Goal: Information Seeking & Learning: Learn about a topic

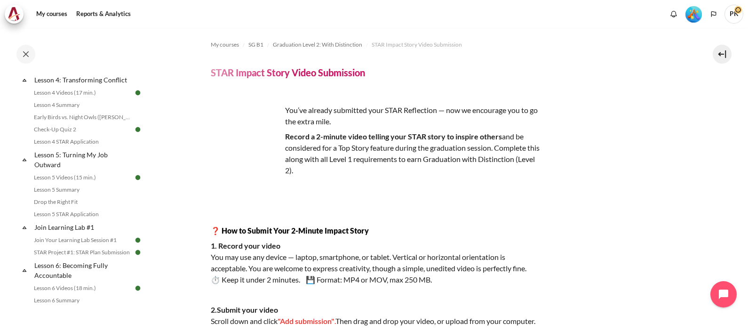
scroll to position [353, 0]
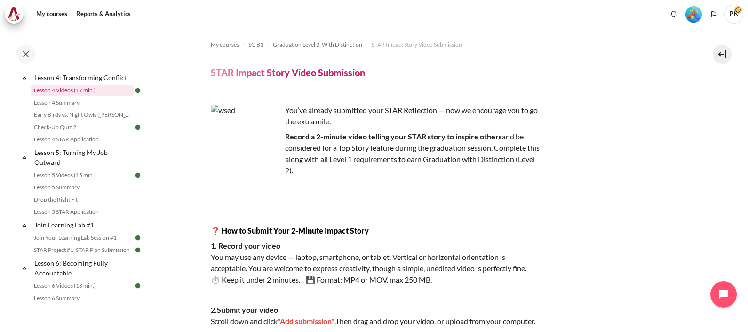
click at [95, 96] on link "Lesson 4 Videos (17 min.)" at bounding box center [82, 90] width 103 height 11
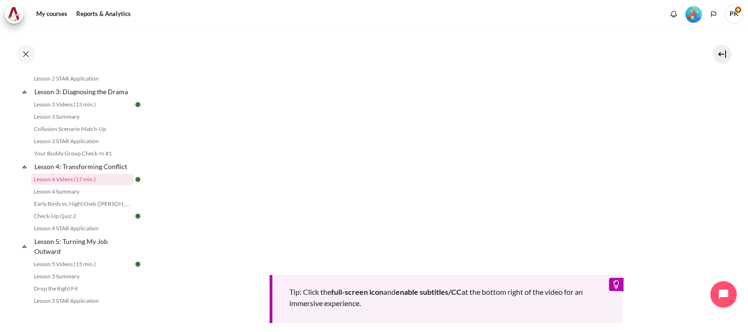
scroll to position [403, 0]
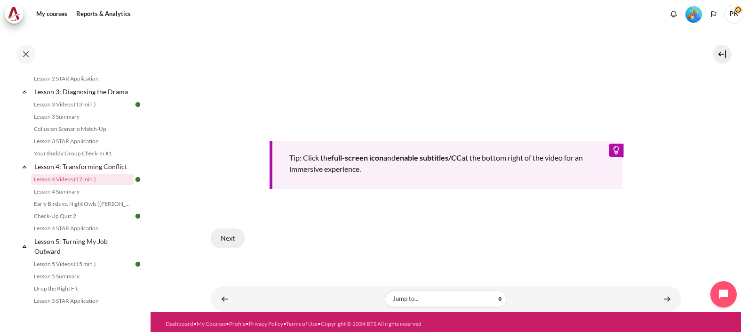
click at [229, 238] on button "Next" at bounding box center [228, 238] width 34 height 20
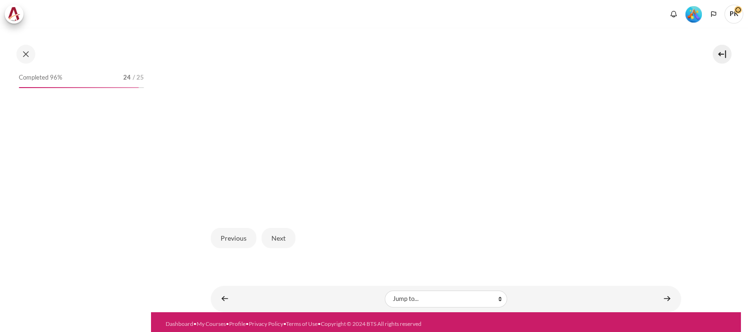
scroll to position [264, 0]
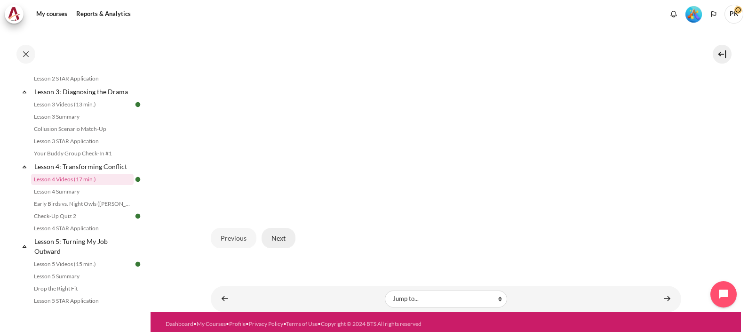
click at [282, 233] on button "Next" at bounding box center [279, 238] width 34 height 20
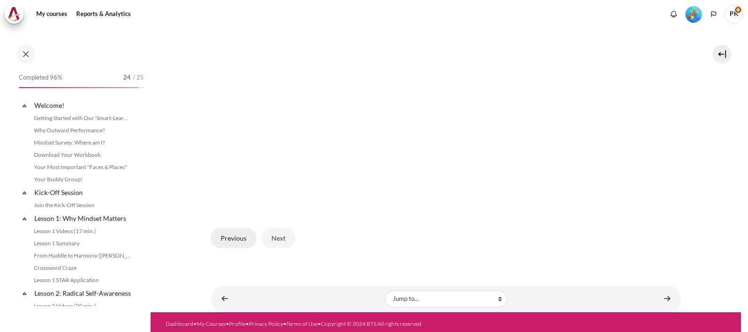
scroll to position [264, 0]
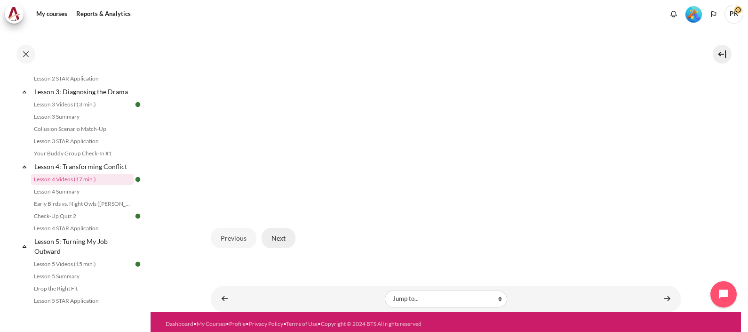
click at [274, 237] on button "Next" at bounding box center [279, 238] width 34 height 20
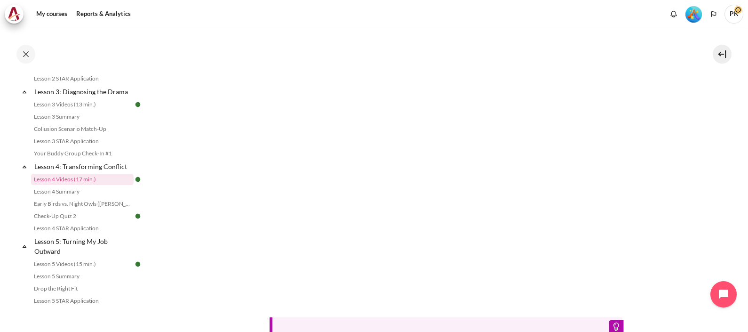
scroll to position [344, 0]
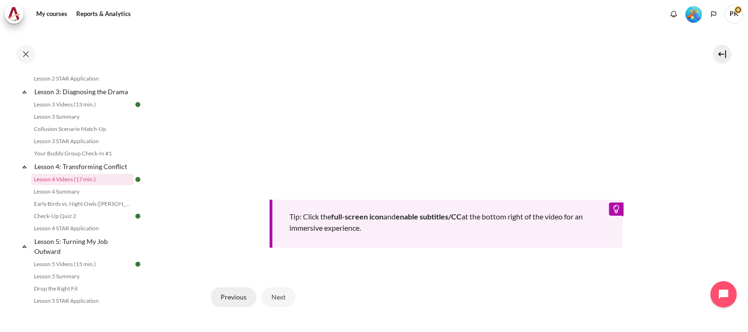
click at [225, 295] on button "Previous" at bounding box center [234, 297] width 46 height 20
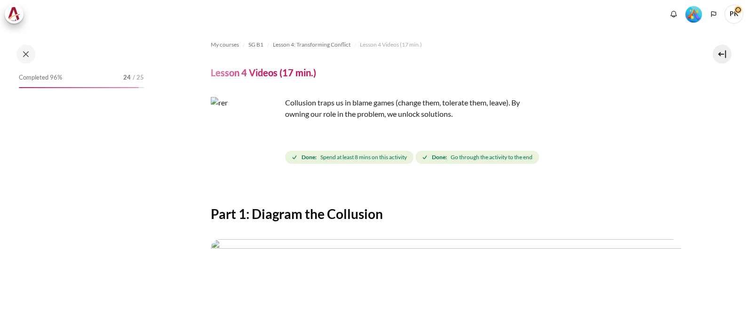
scroll to position [235, 0]
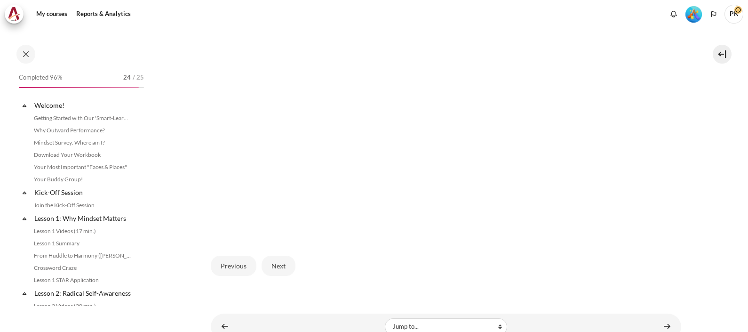
scroll to position [264, 0]
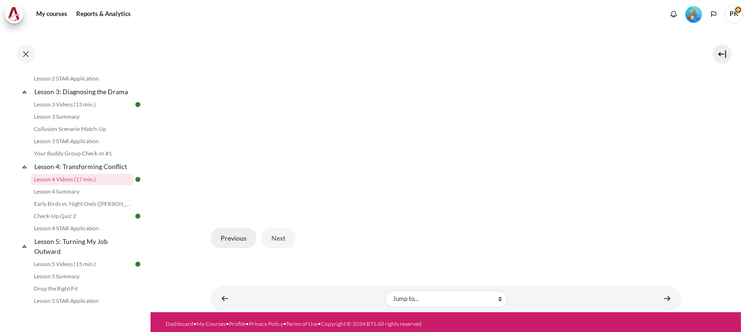
click at [231, 234] on button "Previous" at bounding box center [234, 238] width 46 height 20
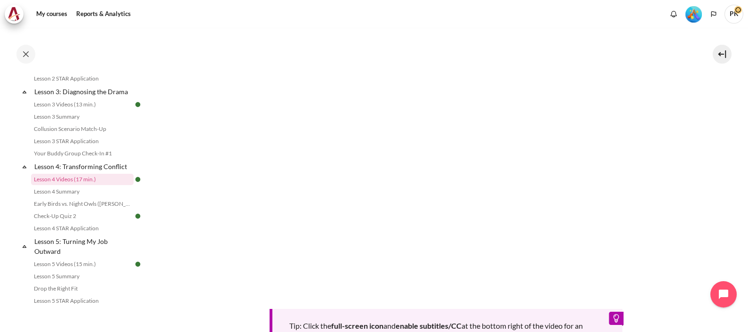
scroll to position [403, 0]
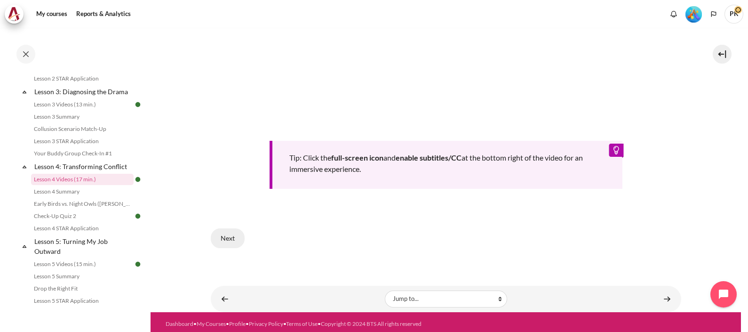
click at [231, 233] on button "Next" at bounding box center [228, 238] width 34 height 20
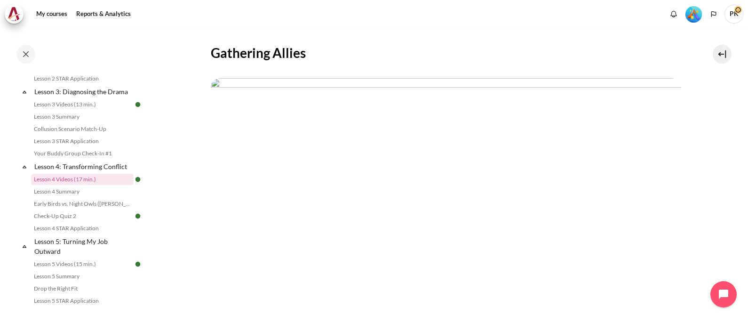
scroll to position [294, 0]
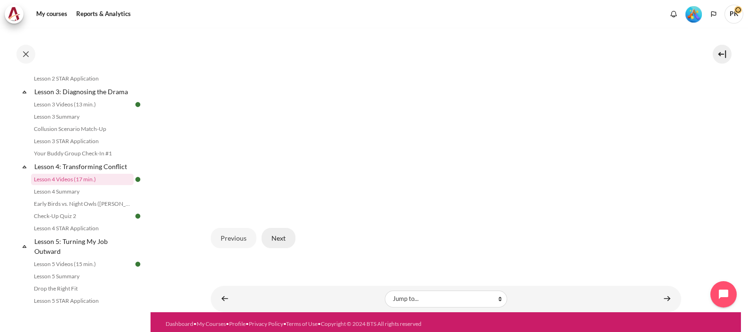
click at [267, 236] on button "Next" at bounding box center [279, 238] width 34 height 20
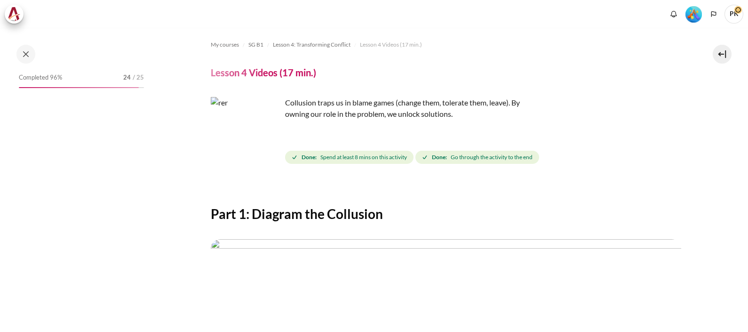
scroll to position [235, 0]
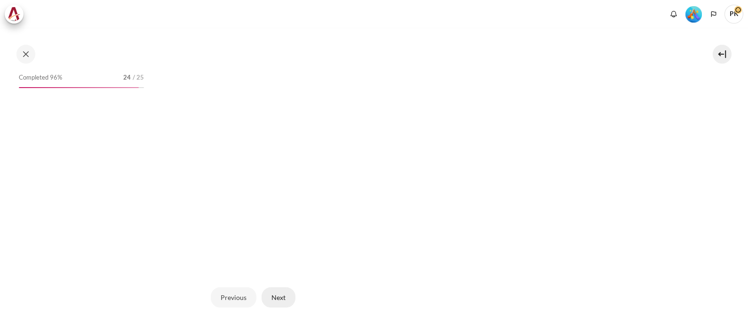
click at [283, 295] on button "Next" at bounding box center [279, 297] width 34 height 20
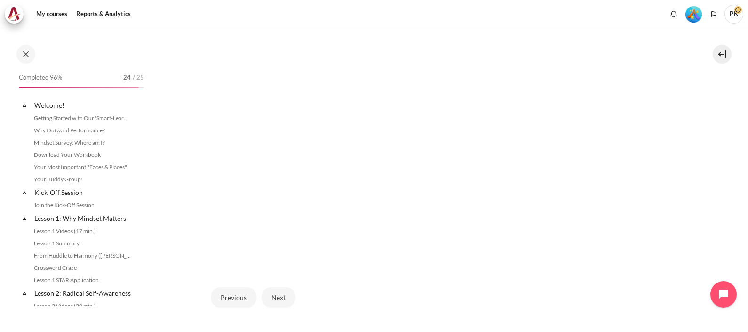
scroll to position [264, 0]
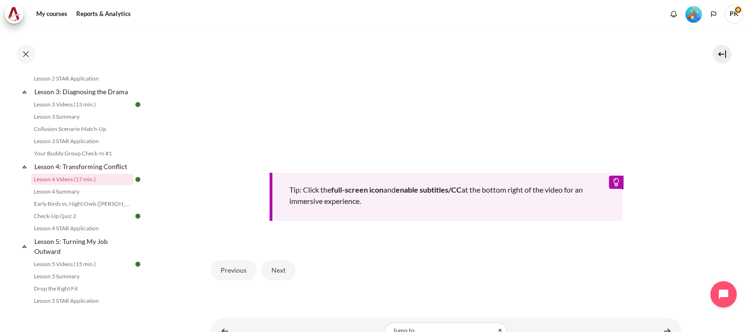
scroll to position [403, 0]
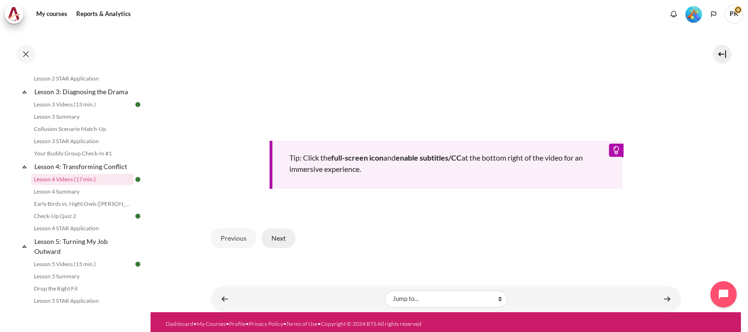
click at [277, 233] on button "Next" at bounding box center [279, 238] width 34 height 20
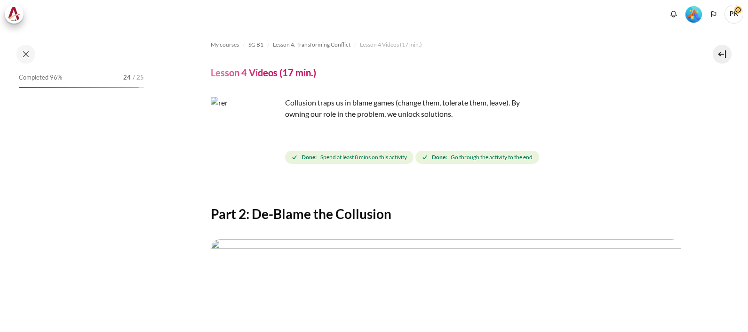
scroll to position [264, 0]
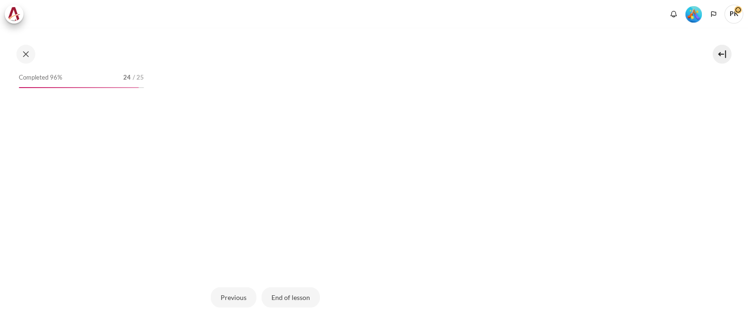
click at [294, 294] on button "End of lesson" at bounding box center [291, 297] width 58 height 20
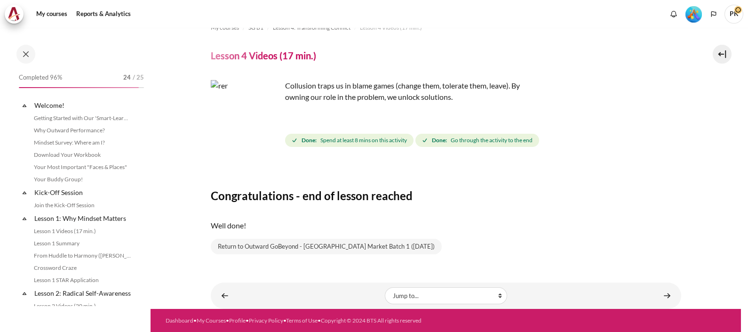
scroll to position [264, 0]
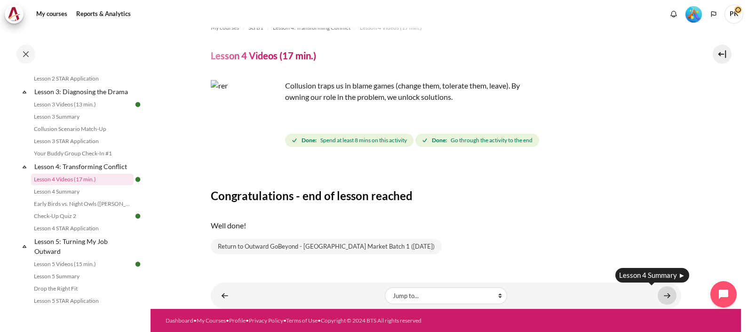
click at [666, 297] on link "Content" at bounding box center [667, 295] width 19 height 18
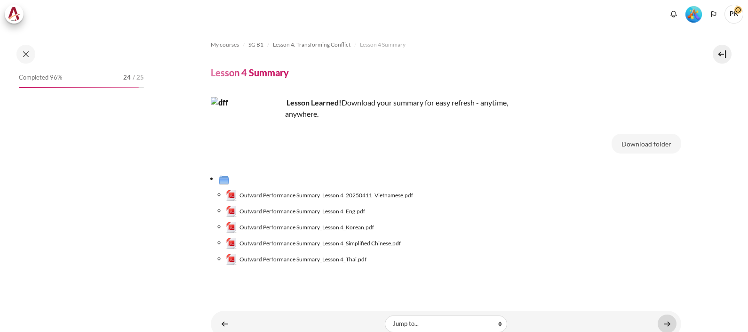
scroll to position [28, 0]
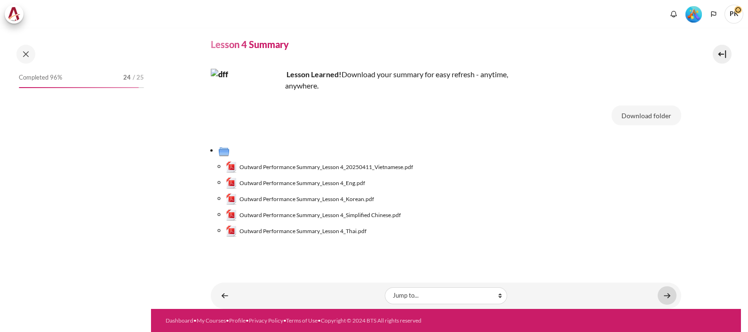
click at [662, 292] on link "Content" at bounding box center [667, 295] width 19 height 18
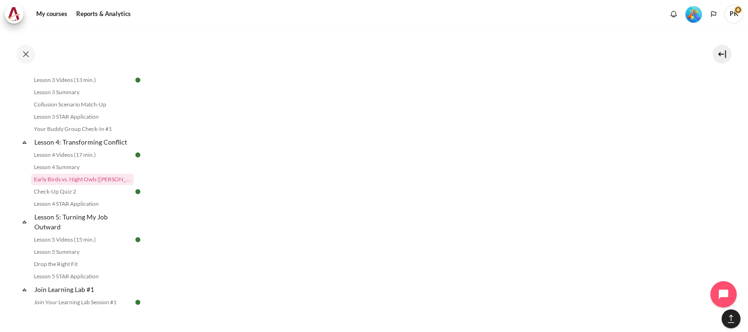
scroll to position [711, 0]
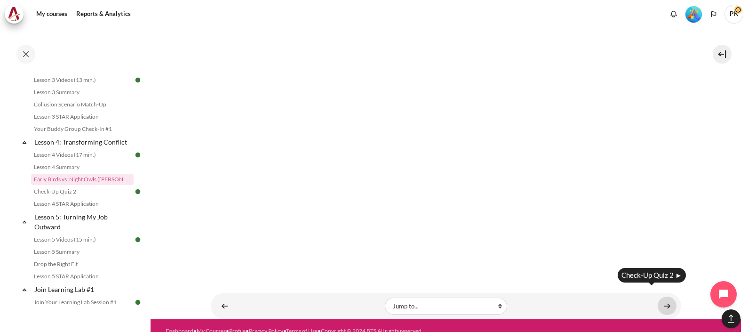
click at [658, 297] on link "Content" at bounding box center [667, 306] width 19 height 18
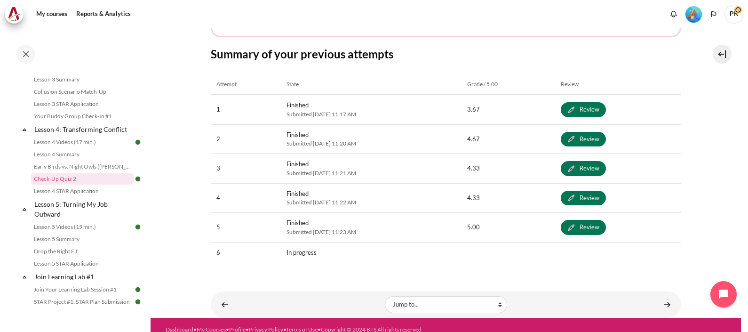
scroll to position [257, 0]
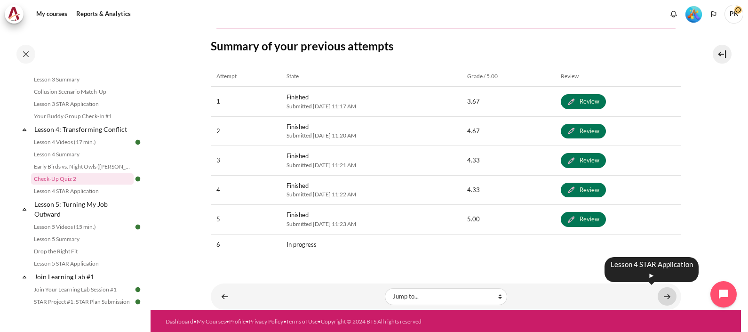
click at [658, 297] on link "Content" at bounding box center [667, 296] width 19 height 18
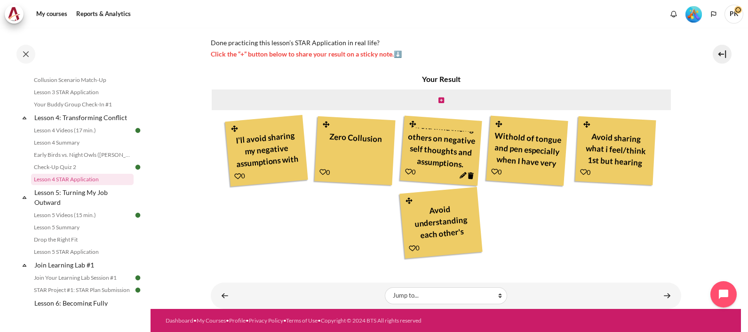
scroll to position [22, 0]
click at [702, 178] on section "My courses SG B1 Lesson 4: Transforming Conflict Lesson 4 STAR Application Less…" at bounding box center [446, 42] width 591 height 532
click at [52, 207] on link "Lesson 5: Turning My Job Outward" at bounding box center [83, 197] width 101 height 23
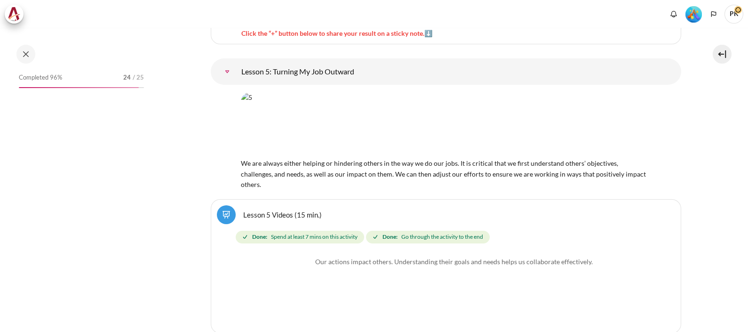
scroll to position [4914, 0]
